Goal: Information Seeking & Learning: Learn about a topic

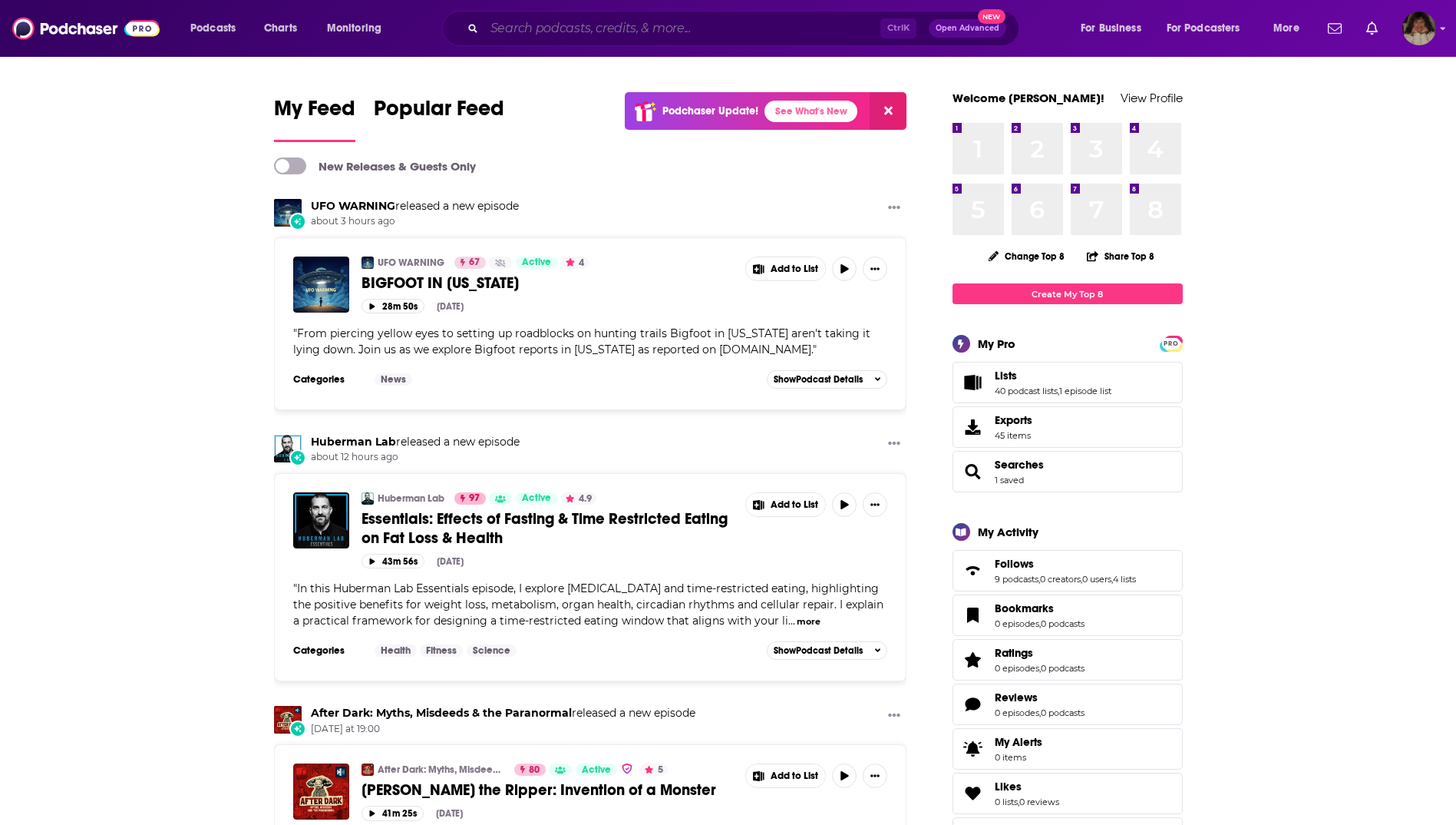
click at [575, 29] on input "Search podcasts, credits, & more..." at bounding box center [682, 28] width 396 height 25
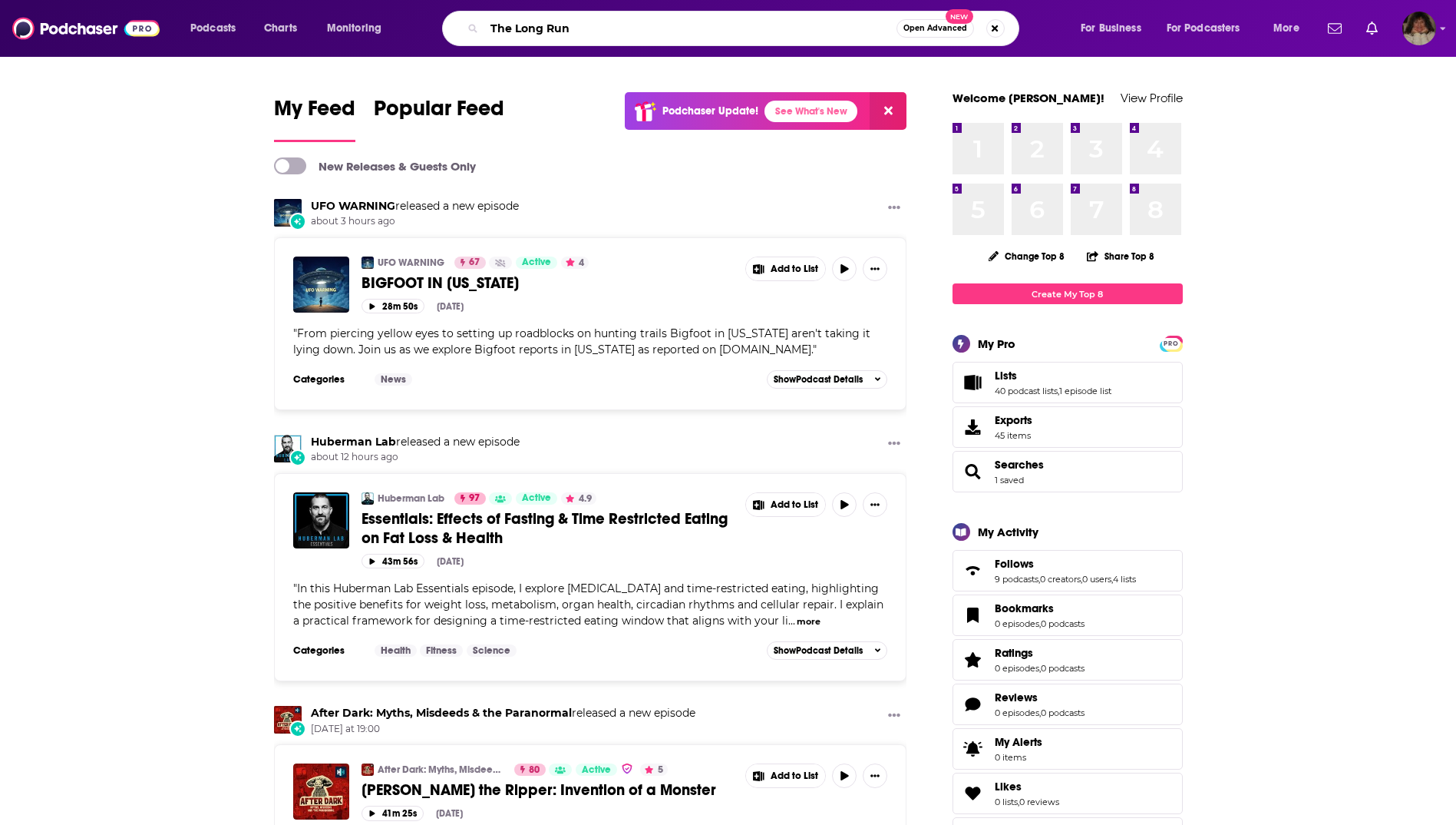
type input "The Long Run"
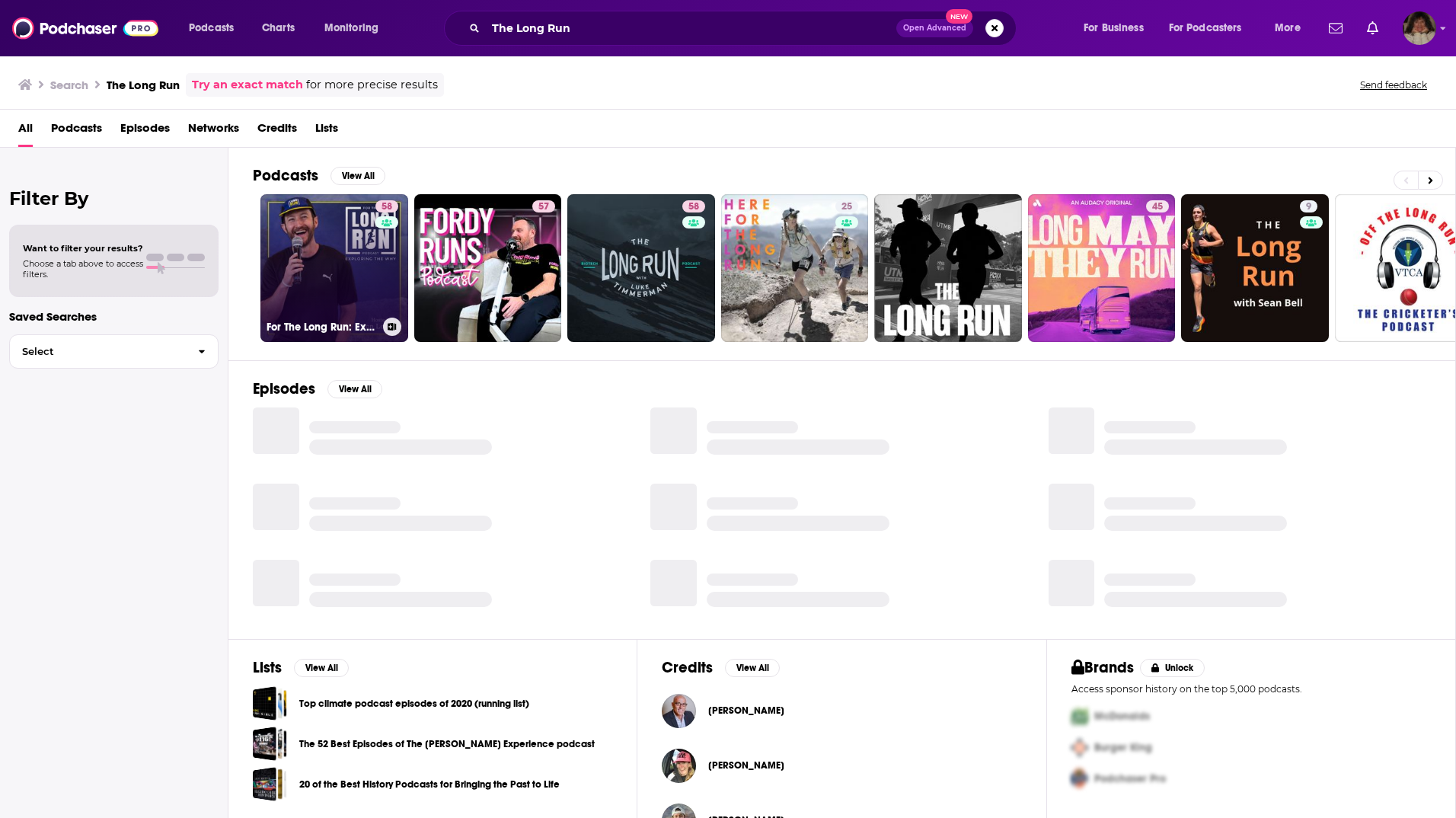
click at [297, 266] on link "58 For The Long Run: Exploring the Why Behind Running" at bounding box center [334, 268] width 148 height 148
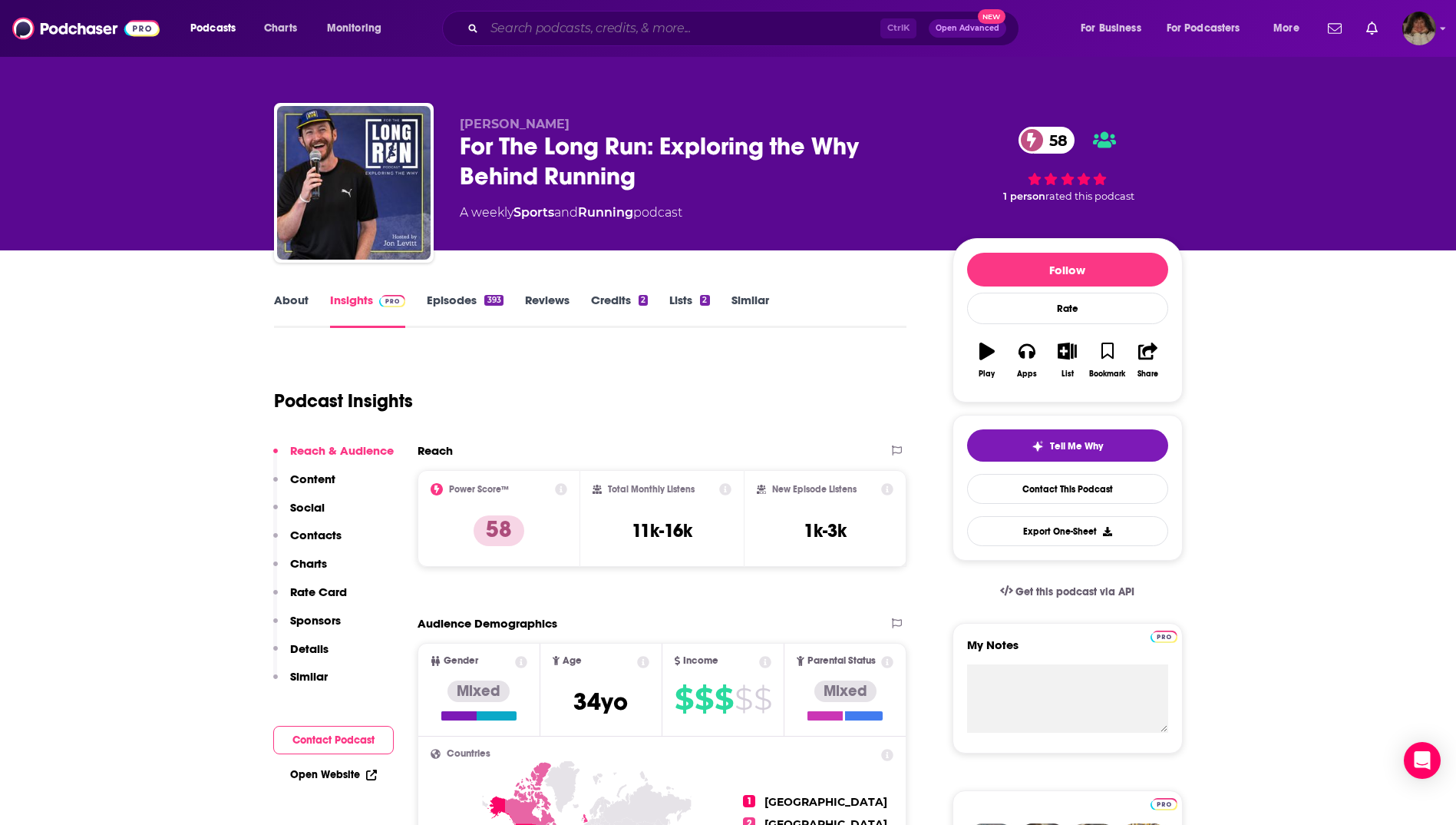
click at [544, 29] on input "Search podcasts, credits, & more..." at bounding box center [682, 28] width 396 height 25
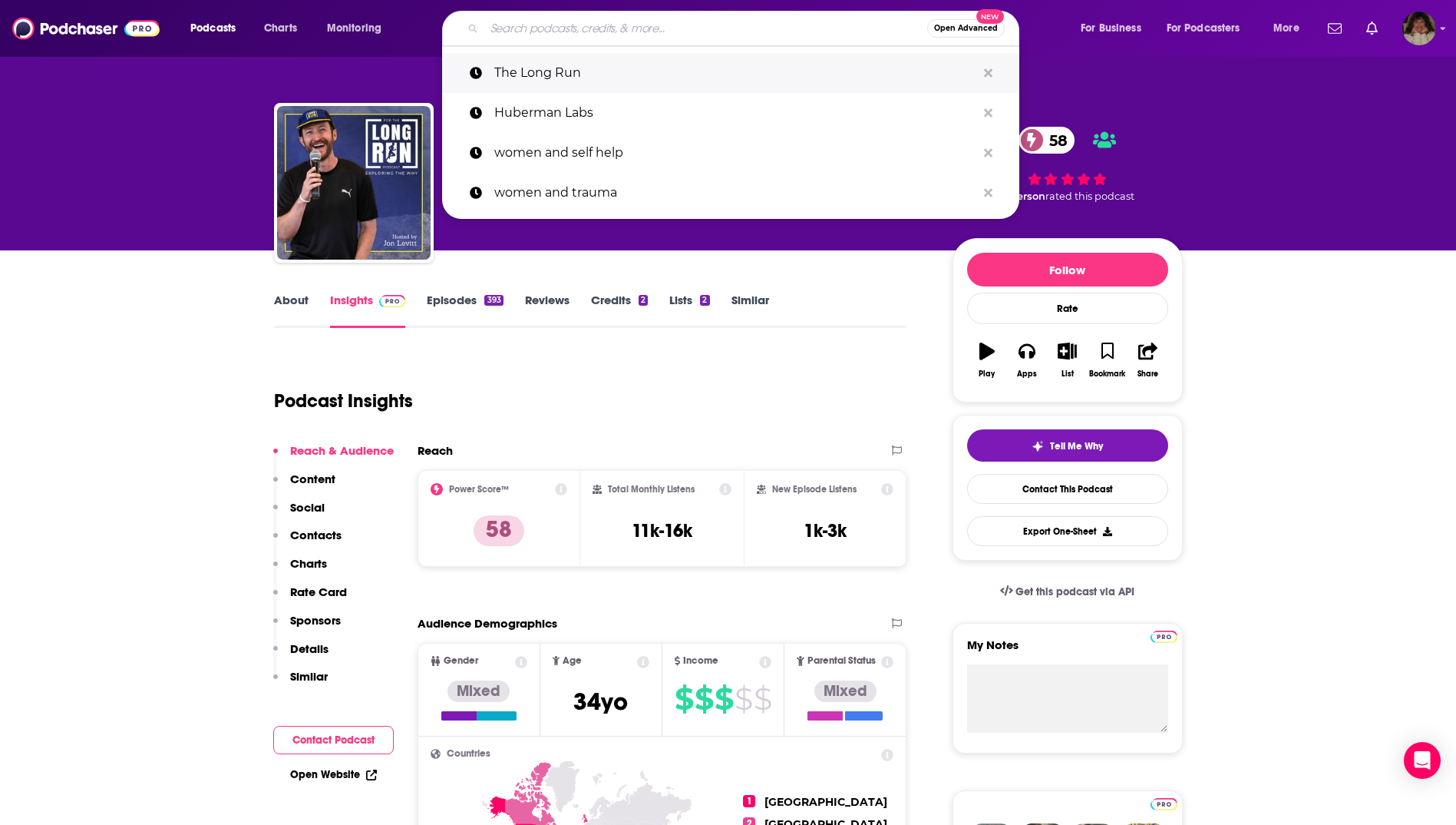
click at [546, 71] on p "The Long Run" at bounding box center [735, 73] width 482 height 40
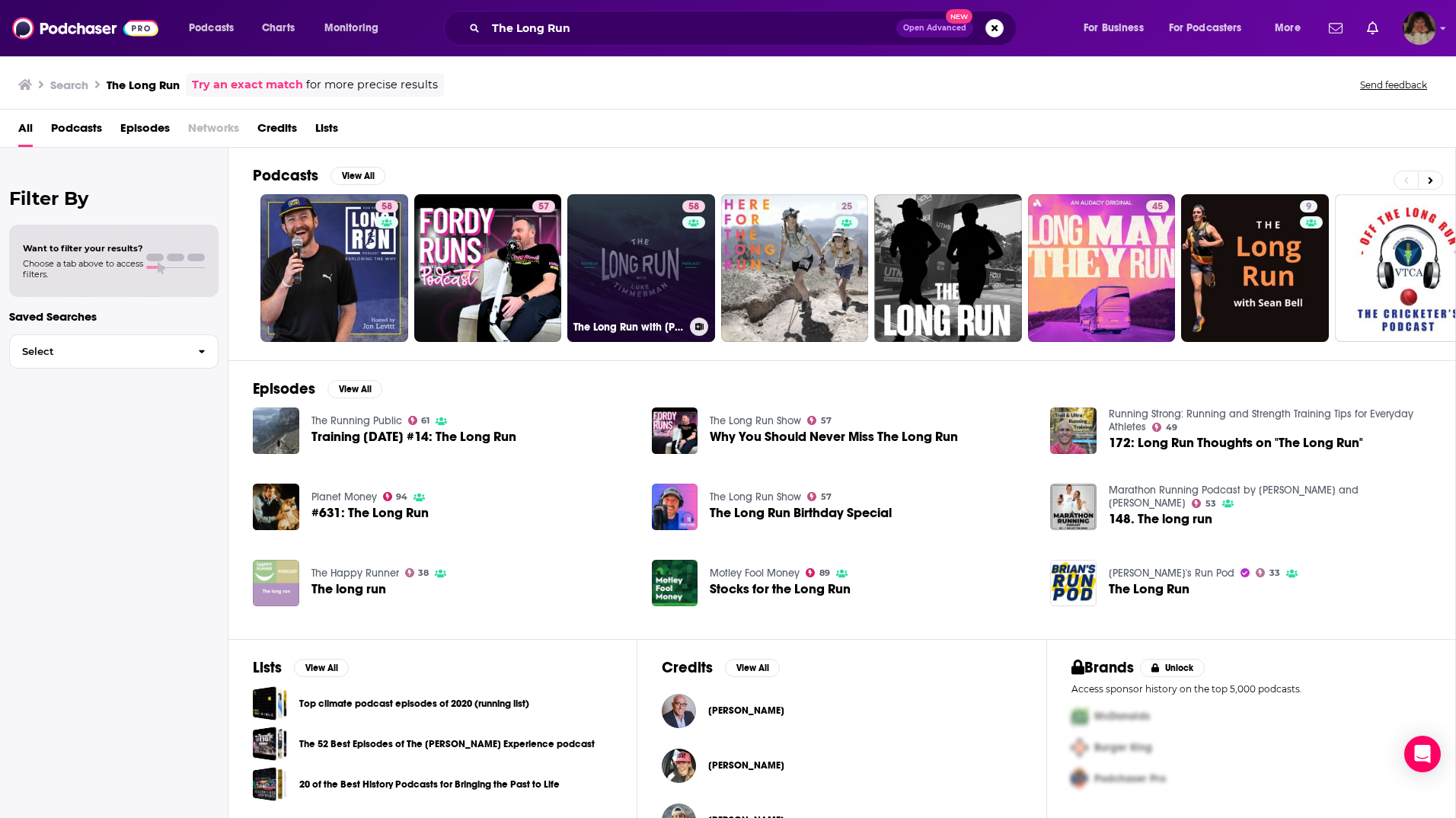
click at [655, 296] on link "58 The Long Run with [PERSON_NAME]" at bounding box center [641, 268] width 148 height 148
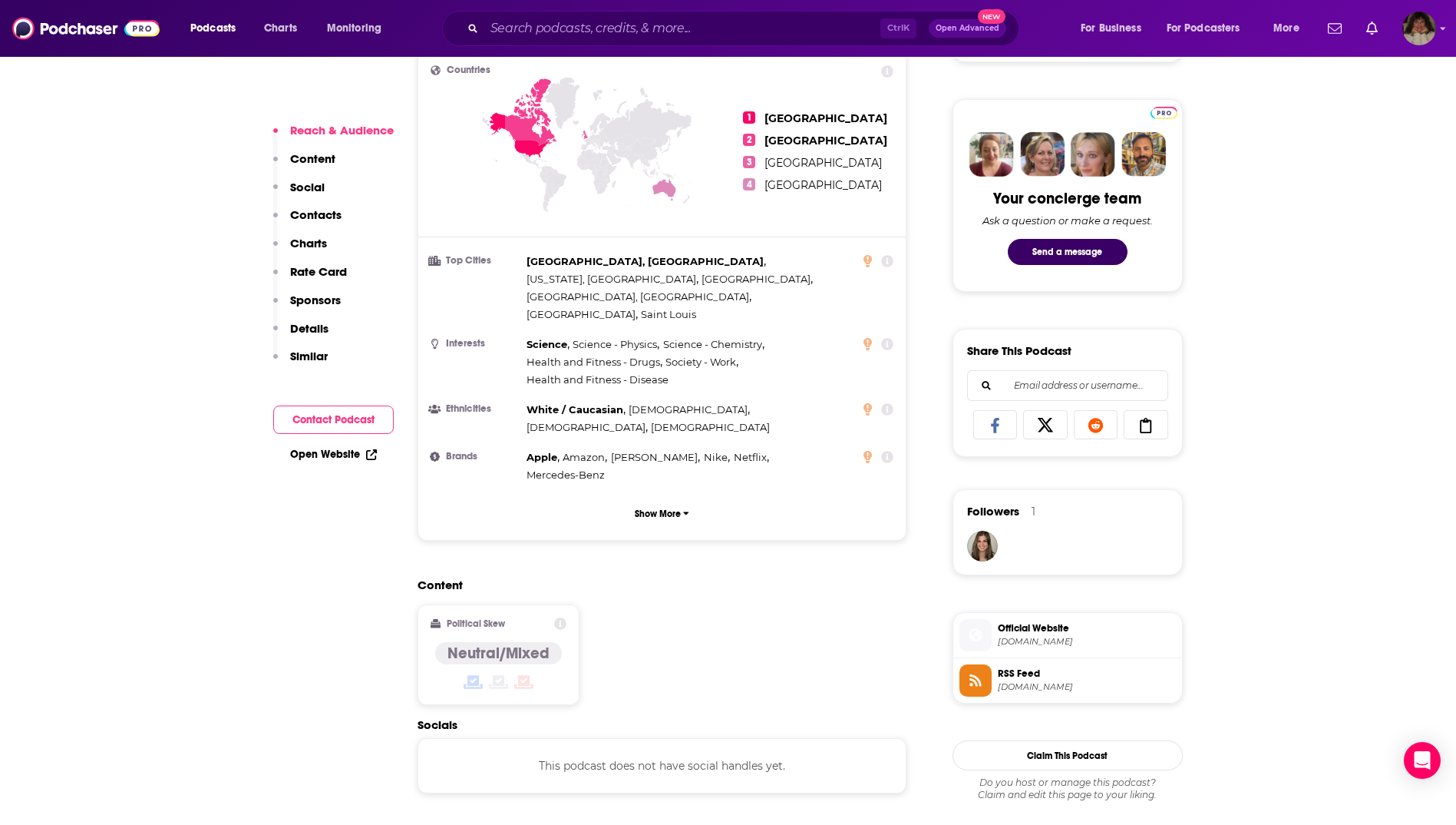
scroll to position [998, 0]
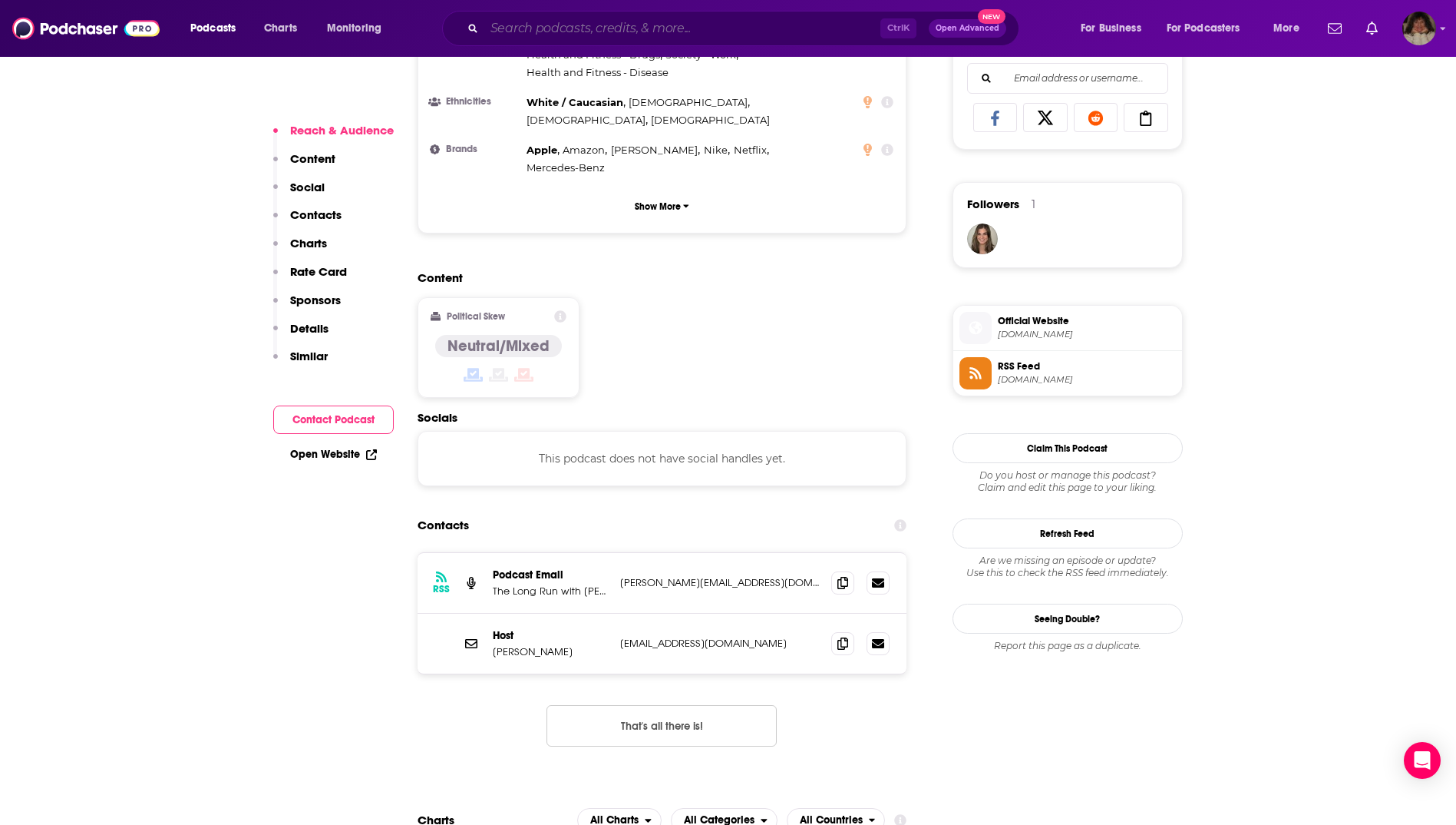
click at [581, 29] on input "Search podcasts, credits, & more..." at bounding box center [682, 28] width 396 height 25
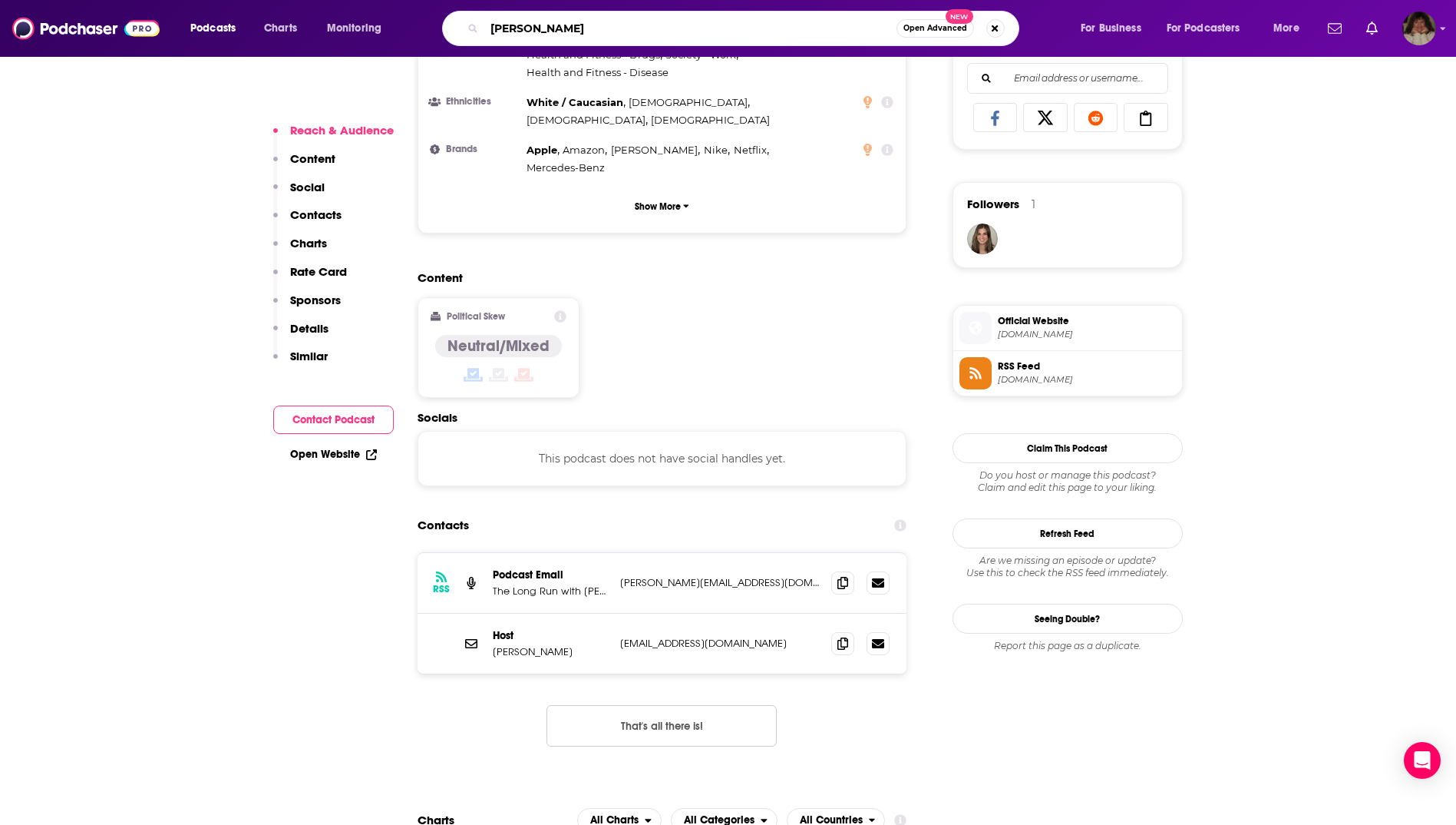
type input "[PERSON_NAME]"
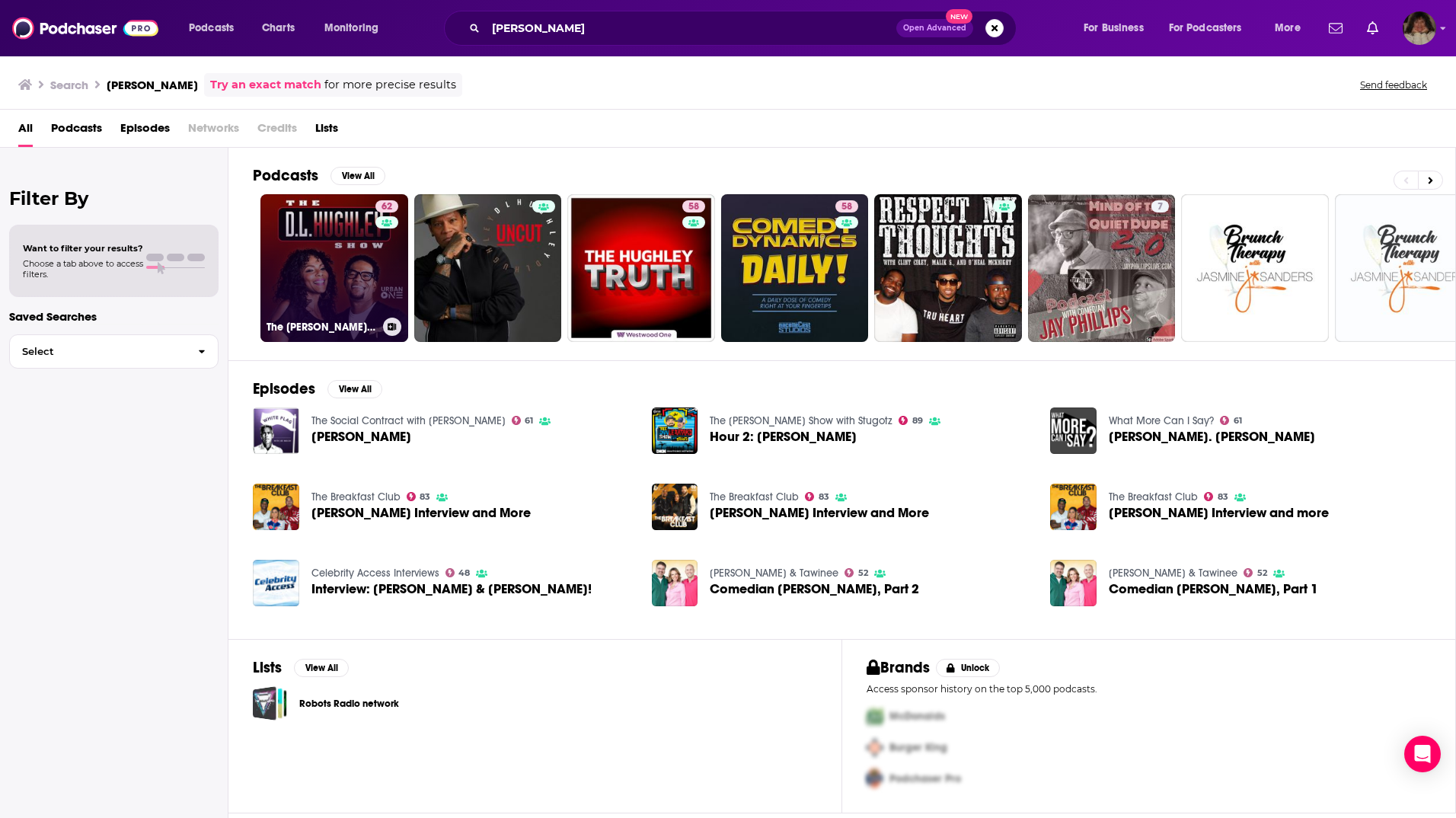
click at [356, 265] on link "62 The [PERSON_NAME] Show" at bounding box center [334, 268] width 148 height 148
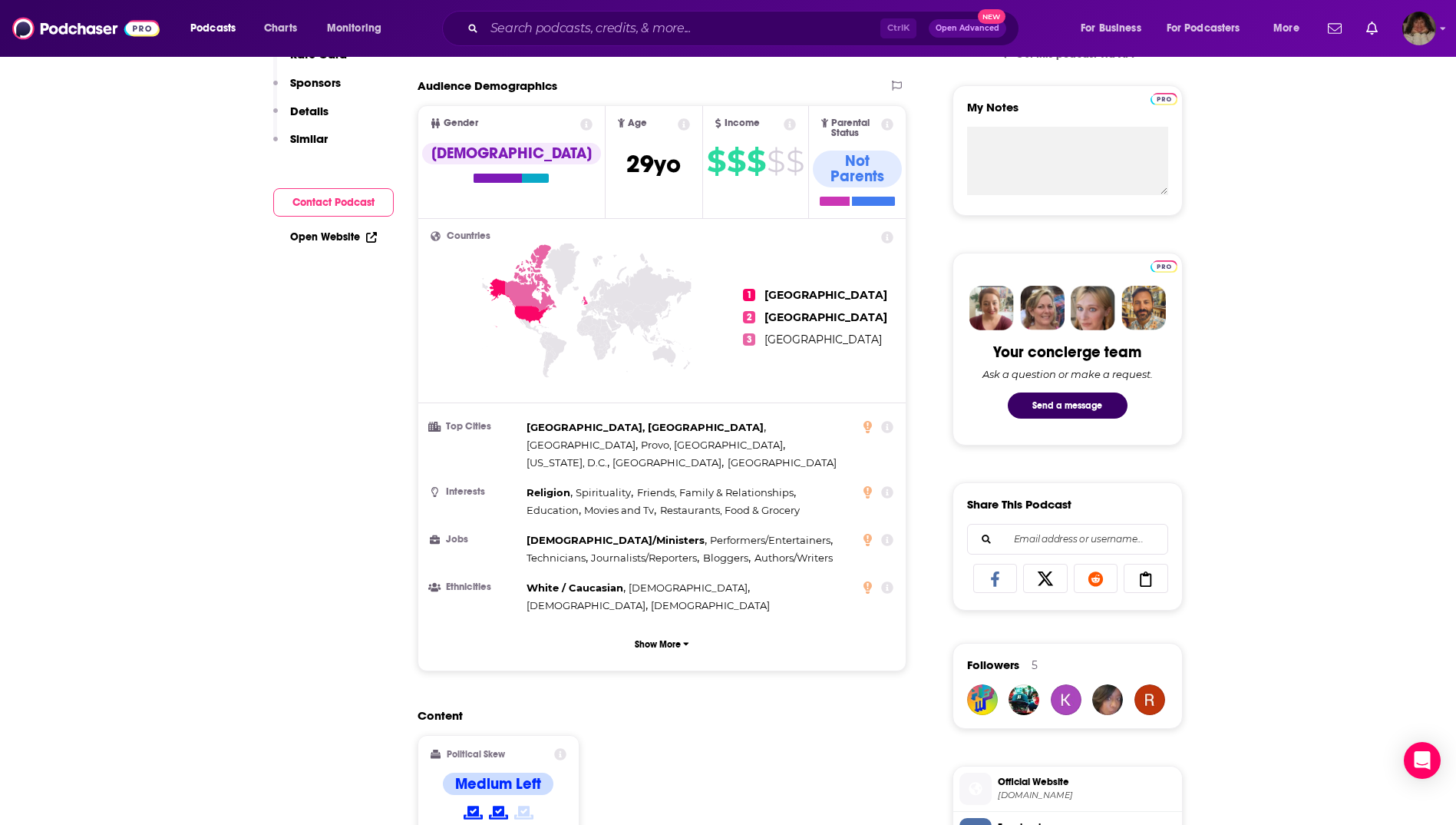
scroll to position [154, 0]
